Goal: Information Seeking & Learning: Check status

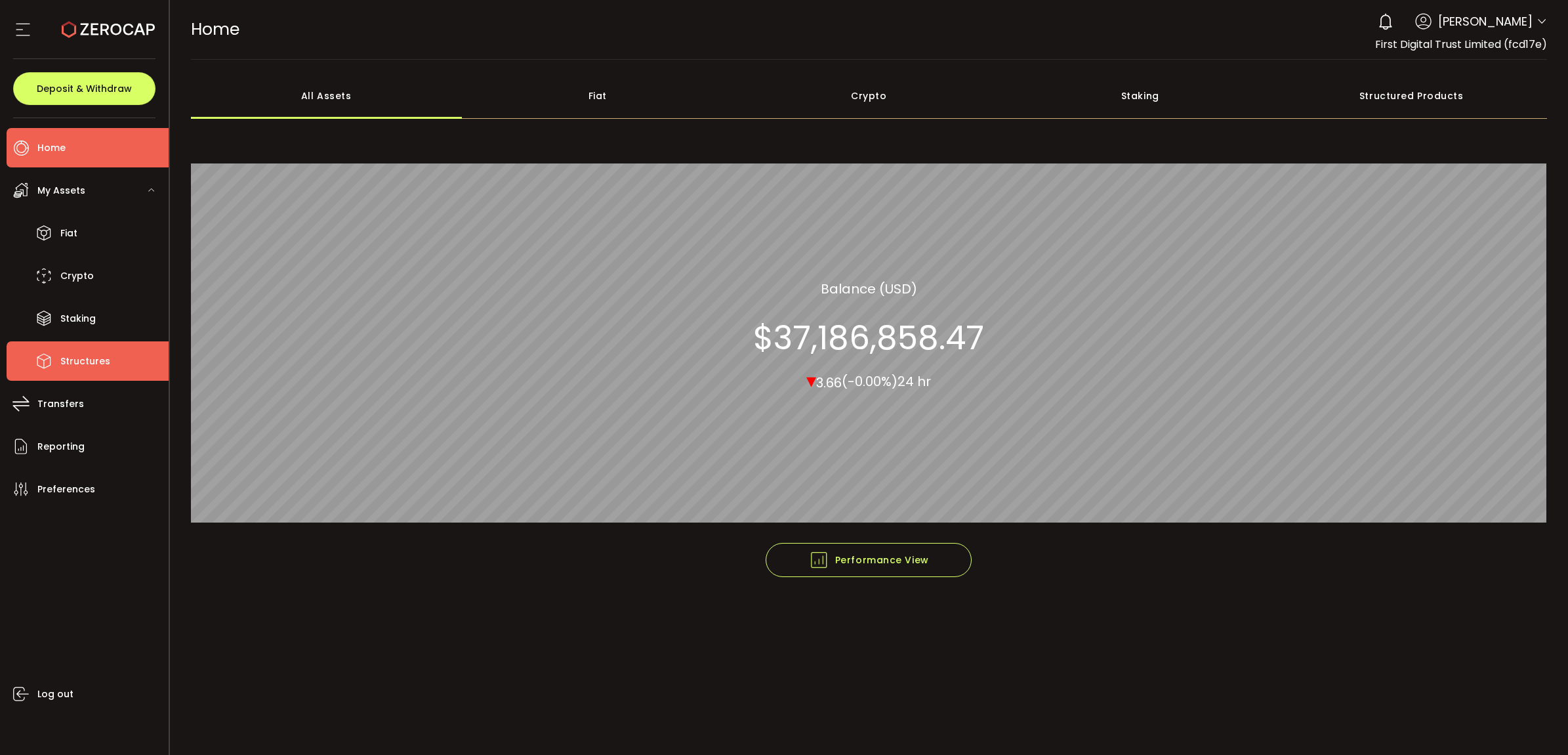
click at [110, 343] on li "Structures" at bounding box center [88, 361] width 162 height 40
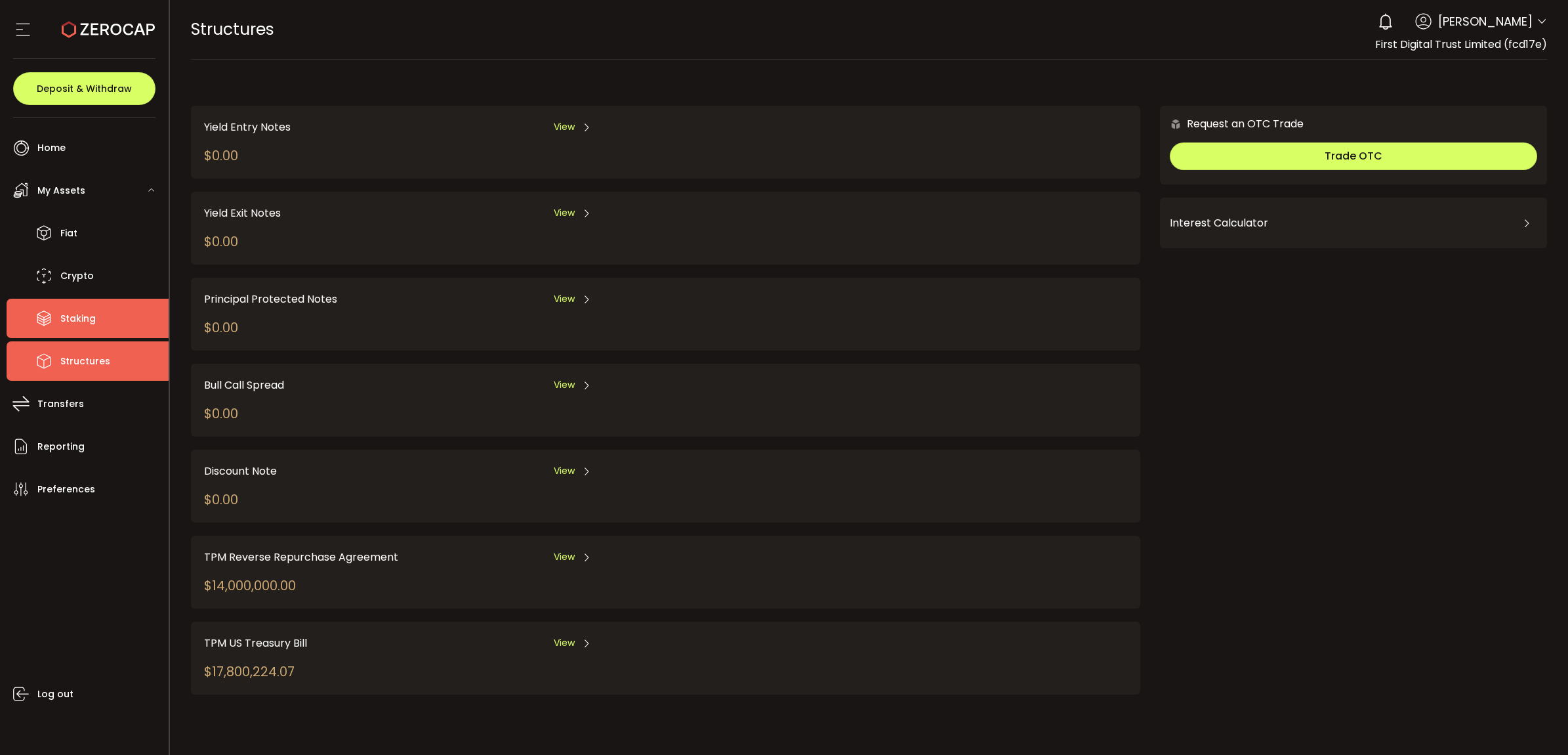
click at [106, 325] on li "Staking" at bounding box center [88, 319] width 162 height 40
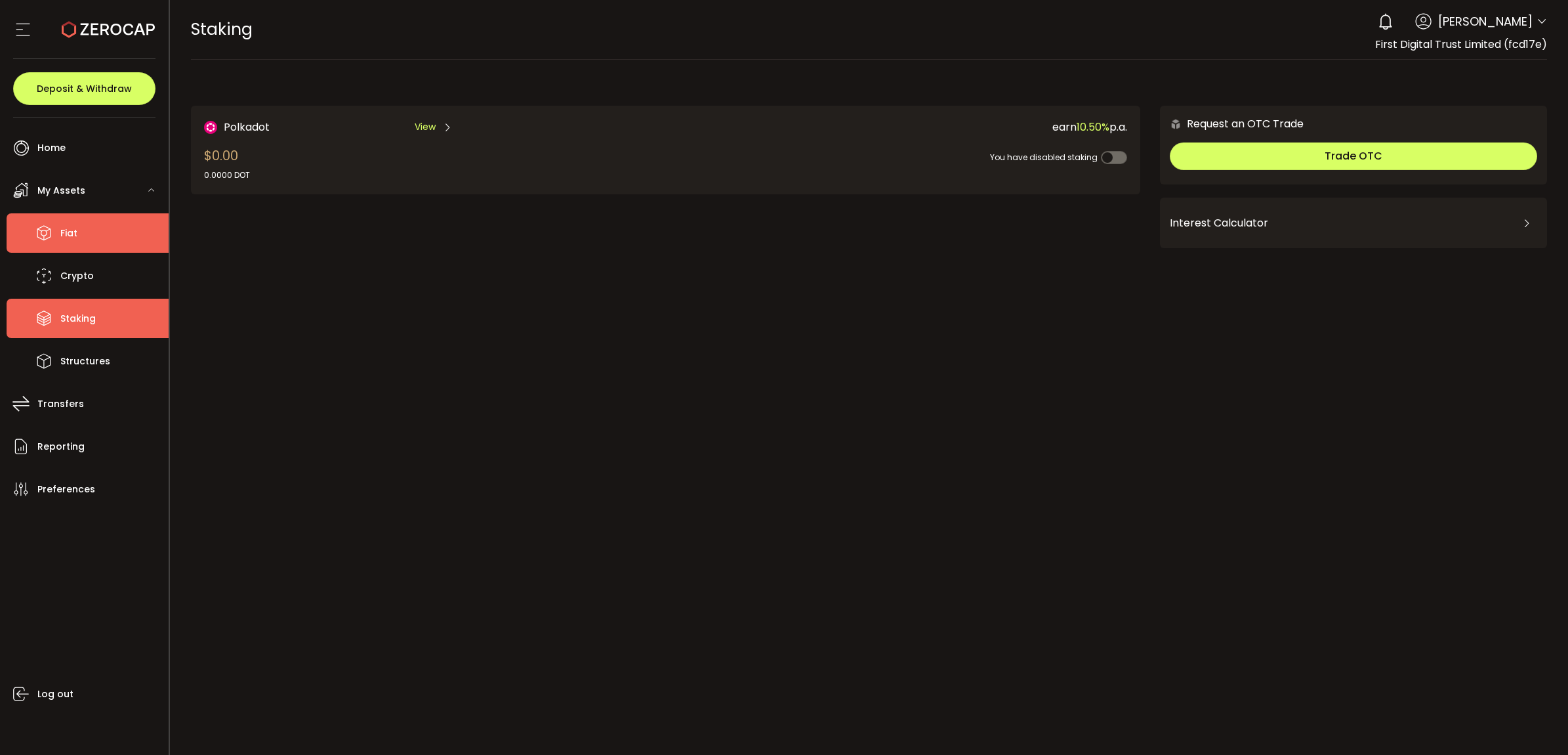
click at [99, 224] on li "Fiat" at bounding box center [88, 233] width 162 height 40
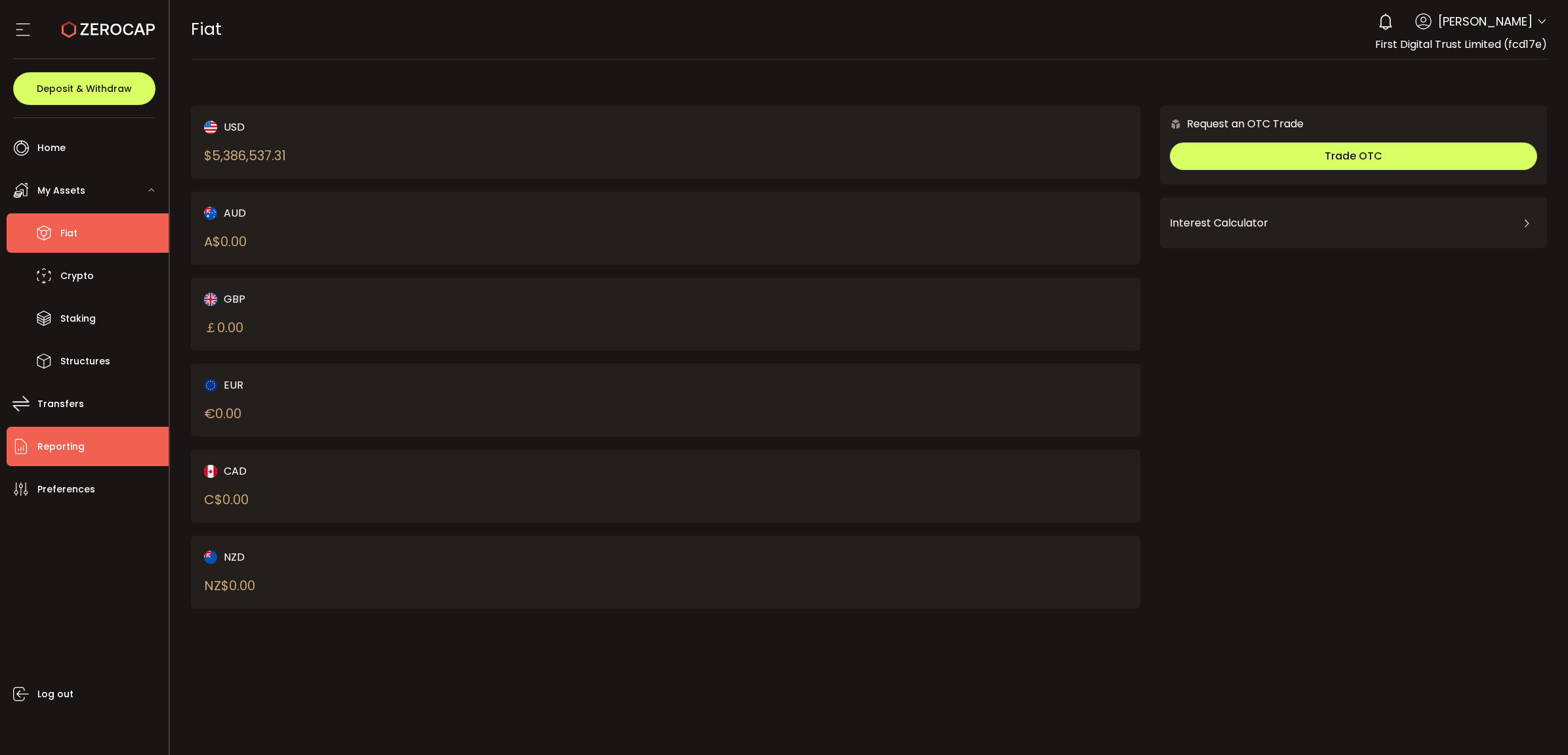
click at [123, 443] on li "Reporting" at bounding box center [88, 447] width 162 height 40
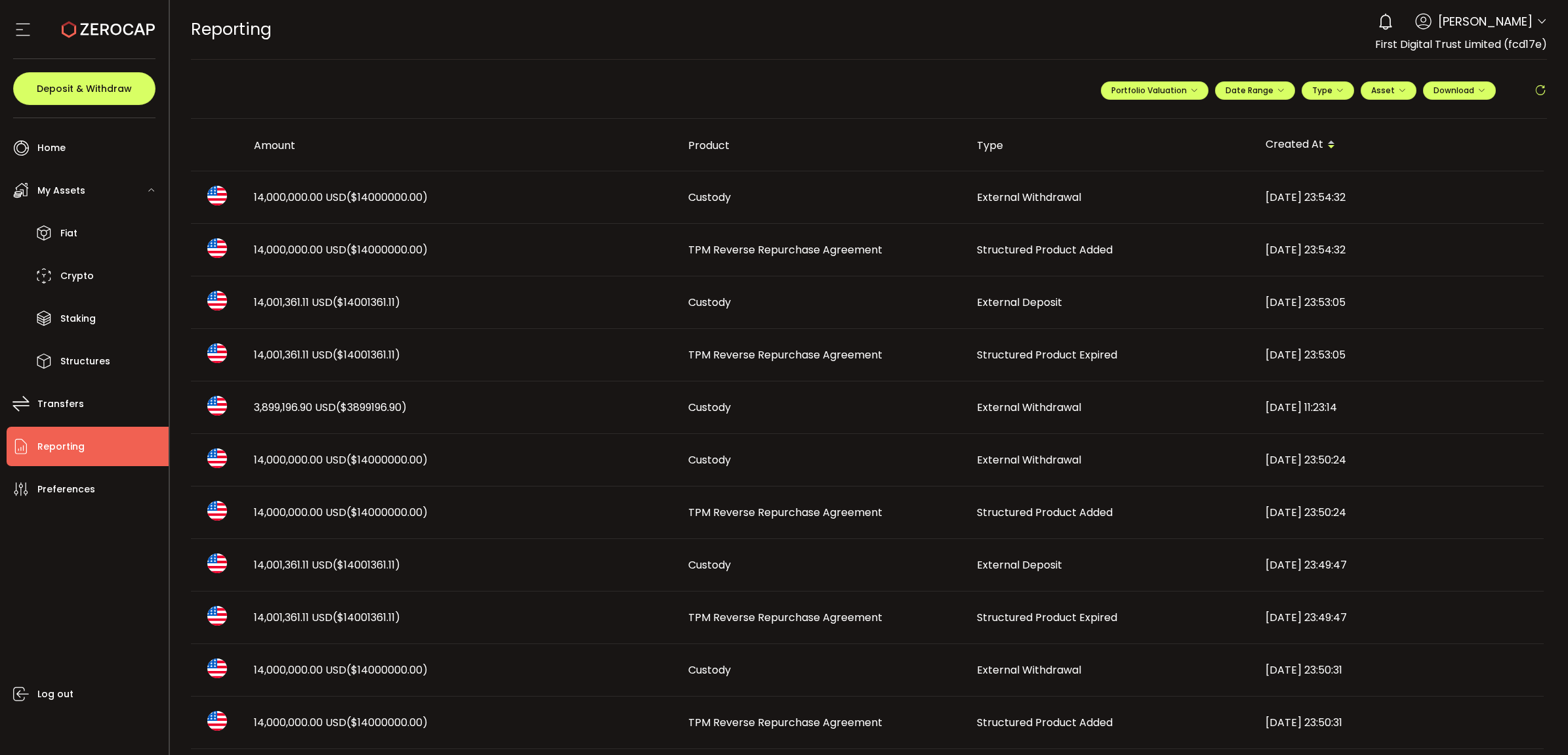
click at [691, 409] on span "Custody" at bounding box center [710, 407] width 43 height 15
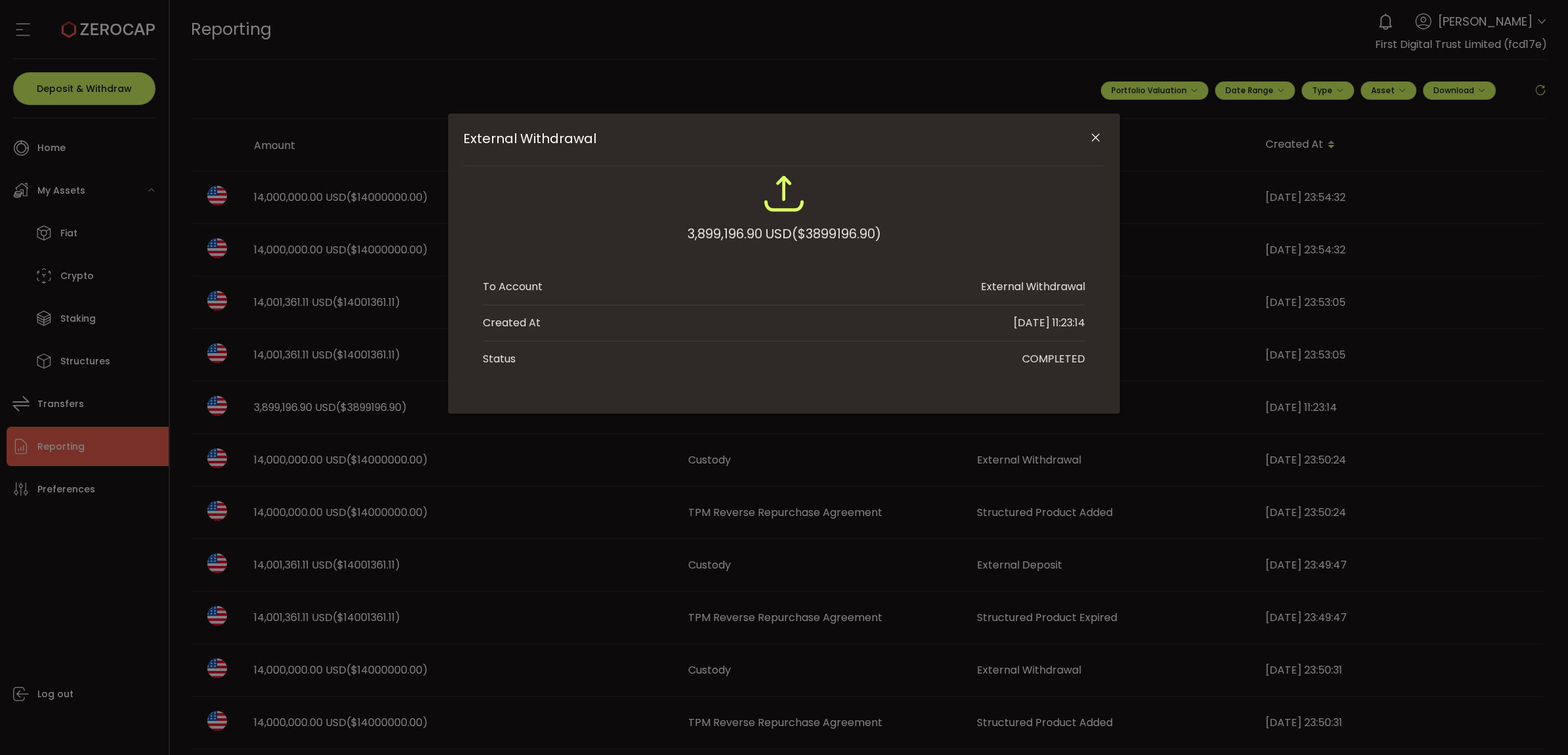
click at [1089, 139] on icon "Close" at bounding box center [1096, 138] width 13 height 13
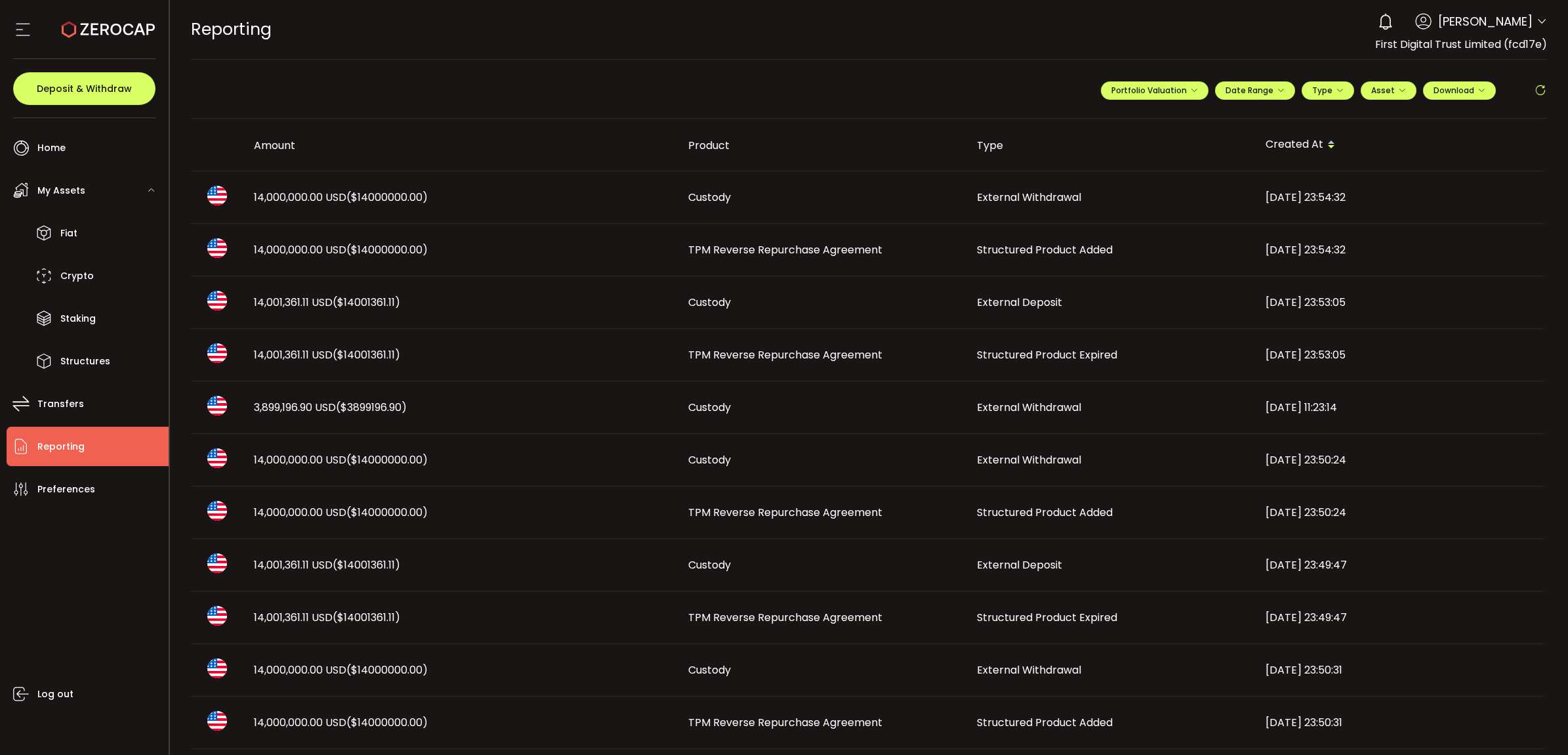
click at [1314, 408] on div "[DATE] 11:23:14" at bounding box center [1399, 407] width 288 height 15
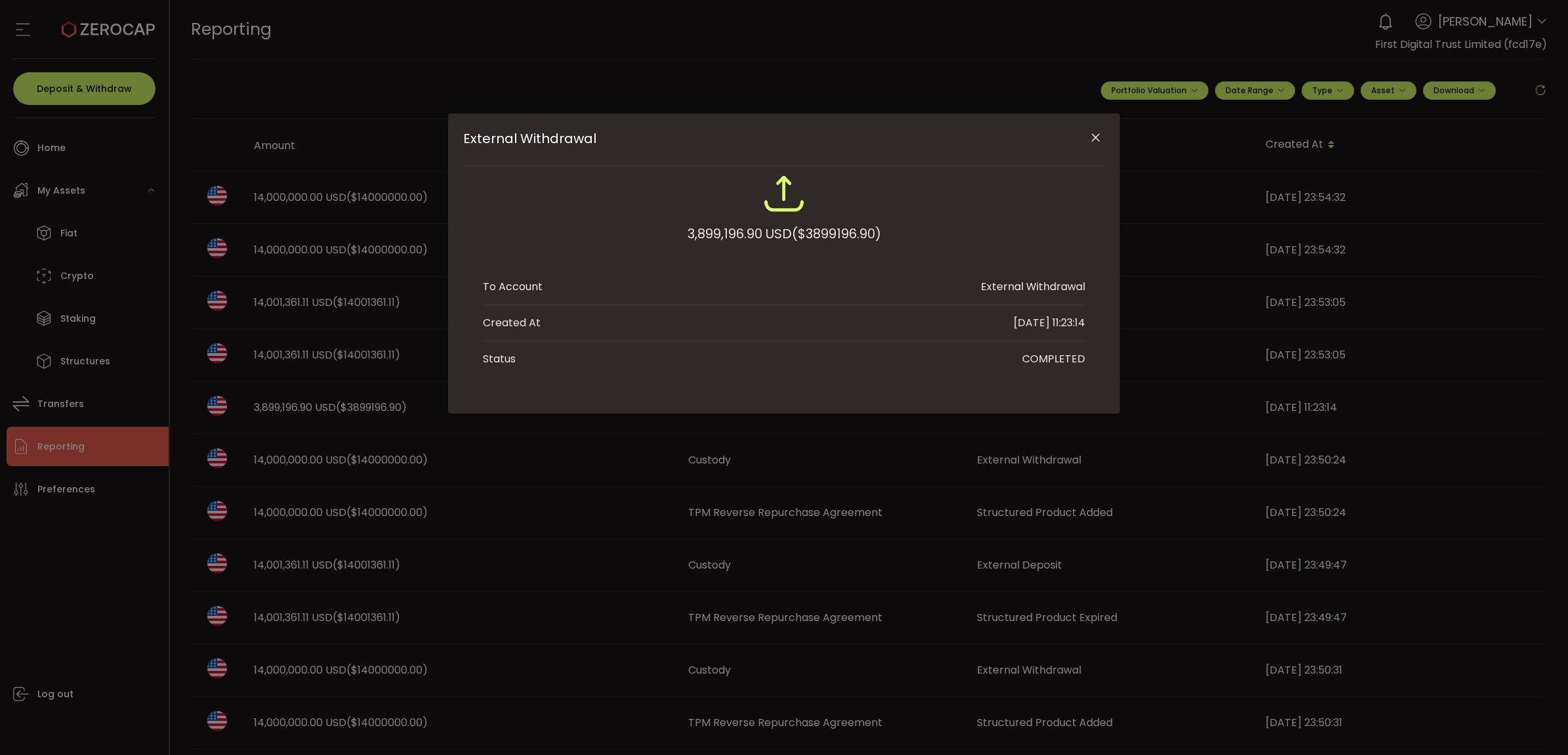
click at [1081, 136] on div "External Withdrawal" at bounding box center [784, 139] width 641 height 52
click at [1090, 133] on icon "Close" at bounding box center [1096, 138] width 13 height 13
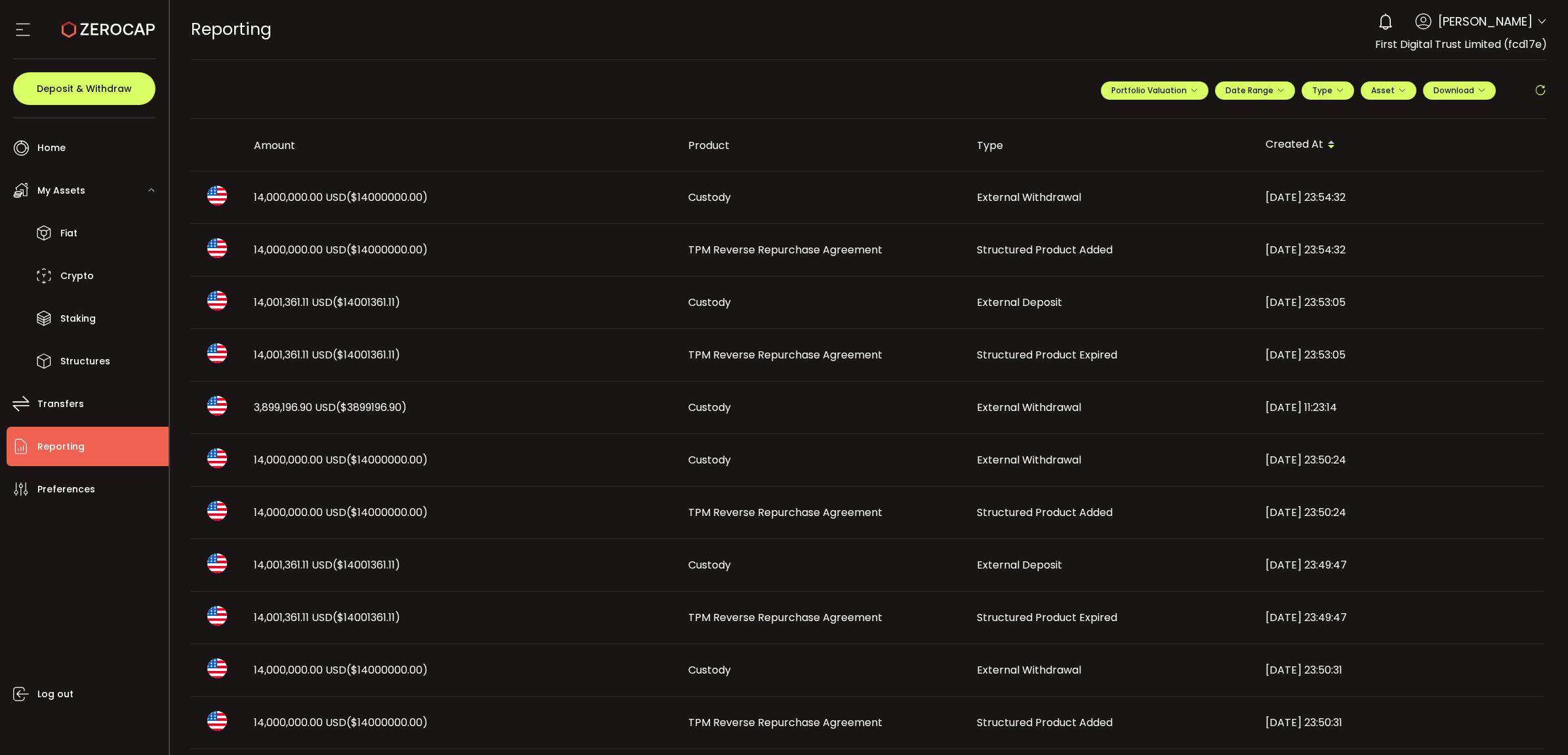
drag, startPoint x: 1333, startPoint y: 405, endPoint x: 1358, endPoint y: 404, distance: 25.0
click at [1358, 404] on div "[DATE] 11:23:14" at bounding box center [1399, 407] width 288 height 15
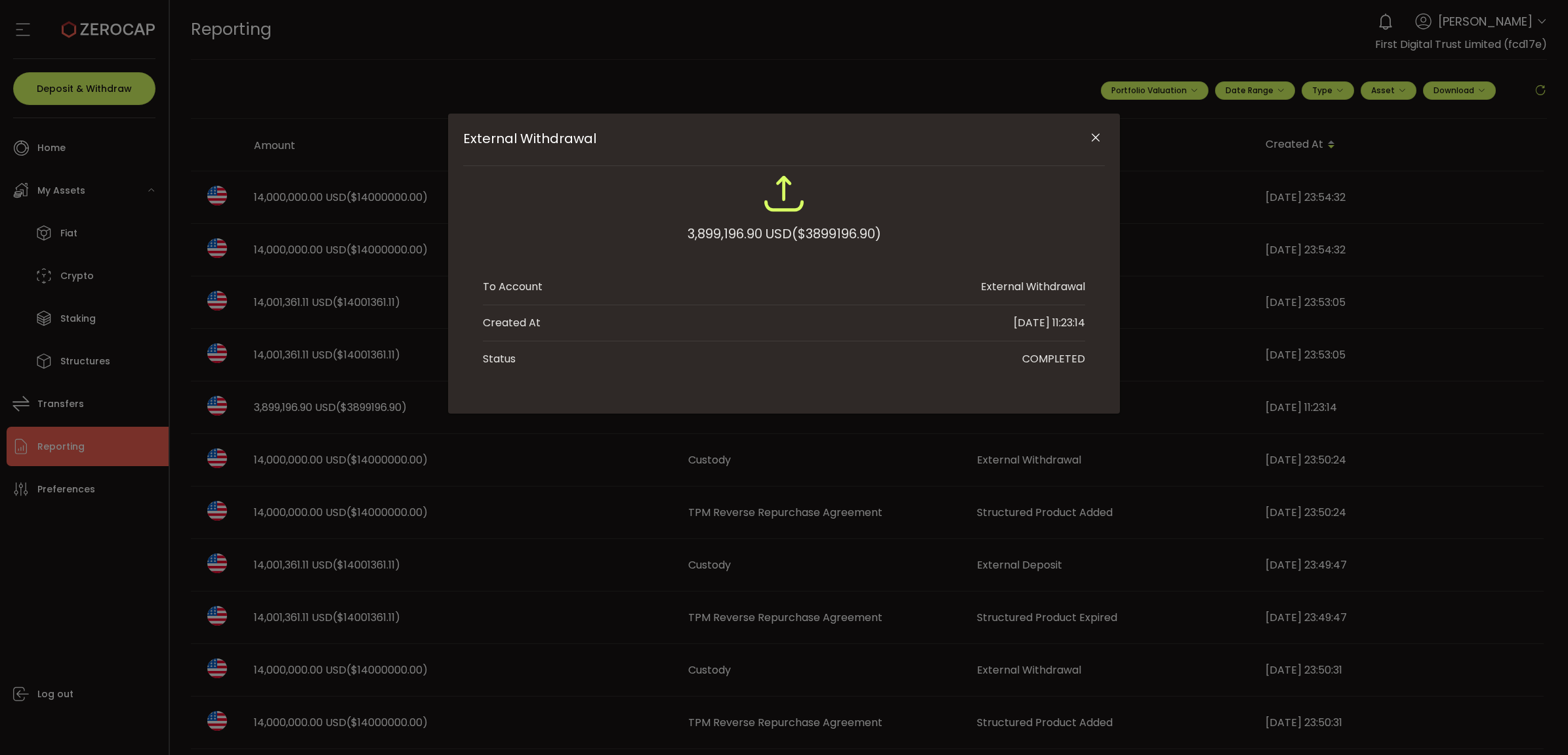
drag, startPoint x: 1358, startPoint y: 404, endPoint x: 1369, endPoint y: 405, distance: 11.0
click at [1375, 405] on div "External Withdrawal 3,899,196.90 USD ($3899196.90) To Account External Withdraw…" at bounding box center [784, 378] width 1568 height 755
drag, startPoint x: 1051, startPoint y: 319, endPoint x: 1083, endPoint y: 323, distance: 32.2
click at [1083, 323] on div "[DATE] 11:23:14" at bounding box center [1049, 322] width 71 height 15
drag, startPoint x: 1083, startPoint y: 323, endPoint x: 1100, endPoint y: 127, distance: 196.7
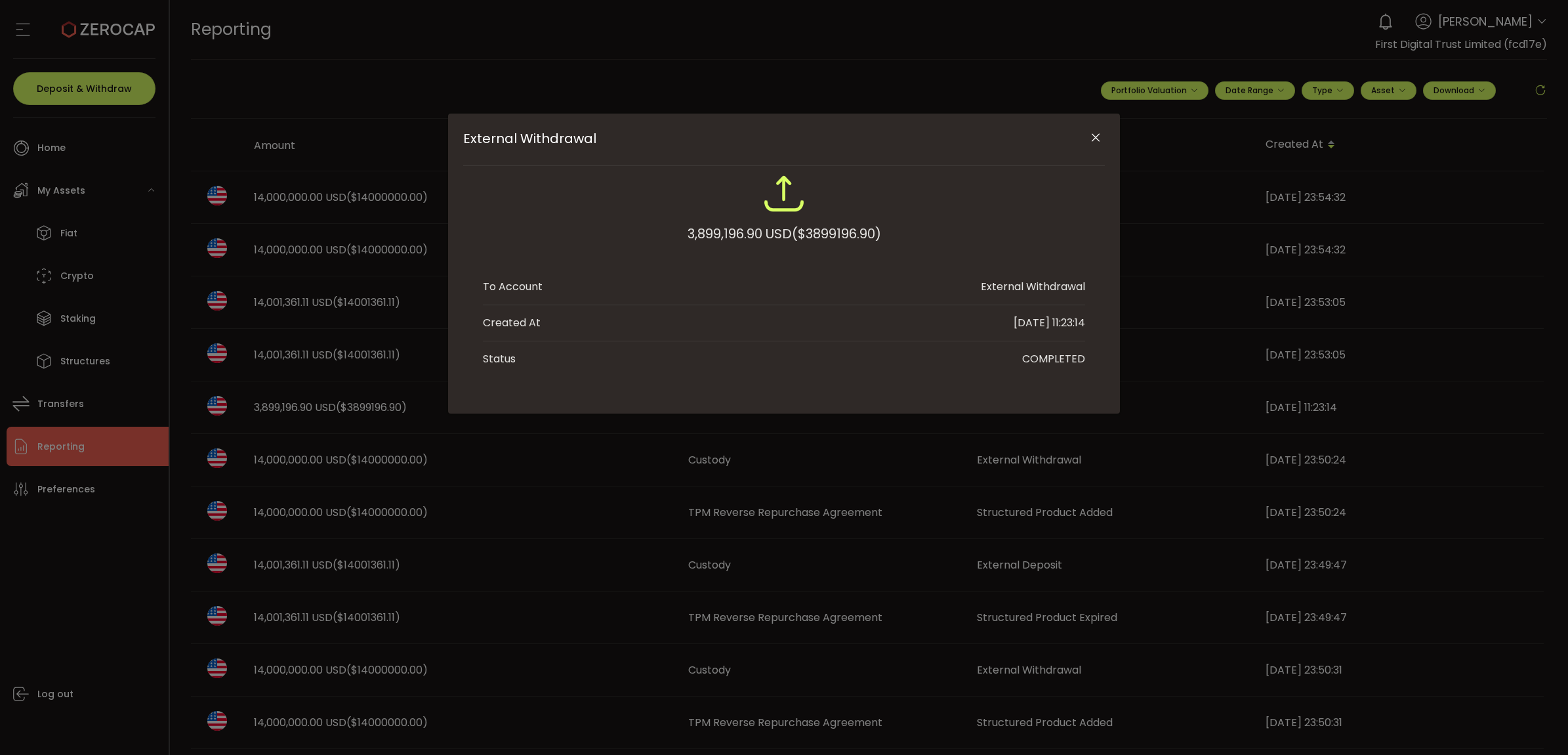
click at [1102, 124] on div "External Withdrawal" at bounding box center [784, 139] width 641 height 52
click at [1097, 131] on icon "Close" at bounding box center [1096, 138] width 13 height 13
